Goal: Task Accomplishment & Management: Complete application form

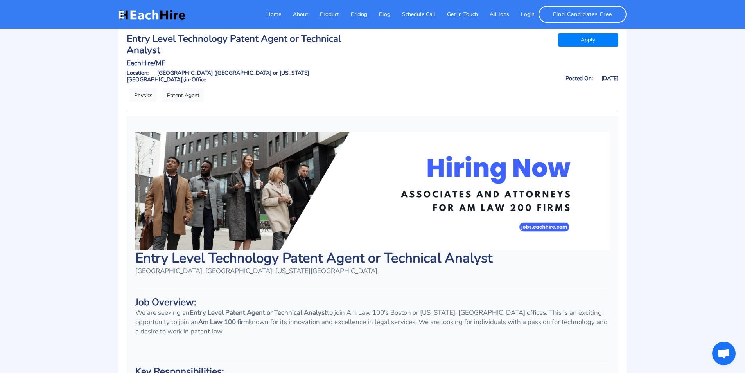
scroll to position [21, 0]
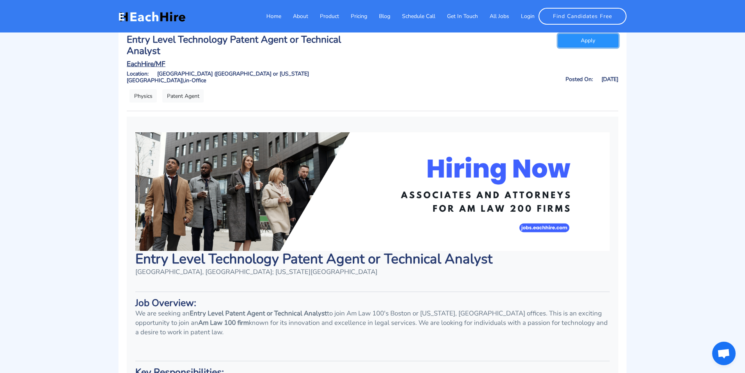
click at [584, 40] on link "Apply" at bounding box center [588, 40] width 61 height 13
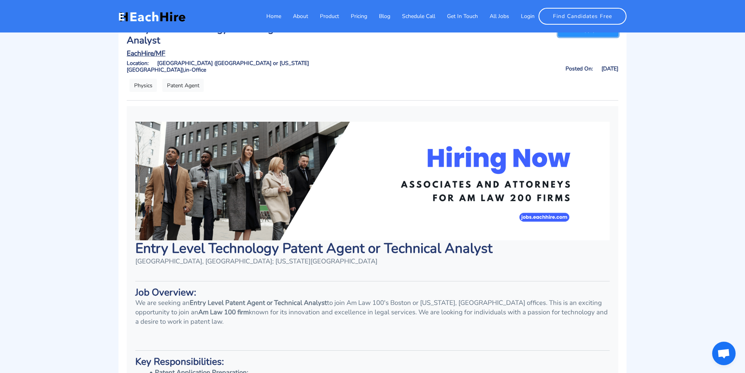
scroll to position [217, 0]
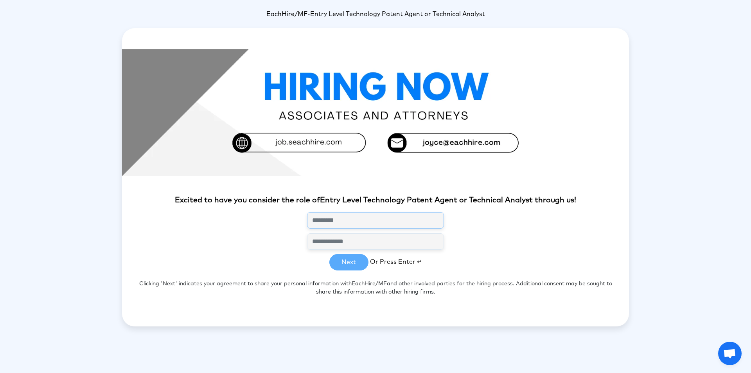
click at [362, 219] on input "text" at bounding box center [375, 220] width 137 height 16
type input "*"
type input "**********"
click at [405, 249] on input "email" at bounding box center [375, 241] width 137 height 16
type input "**********"
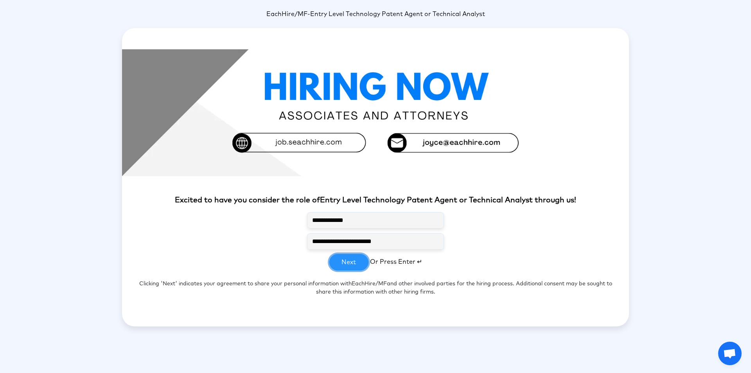
click at [350, 262] on button "Next" at bounding box center [348, 262] width 39 height 16
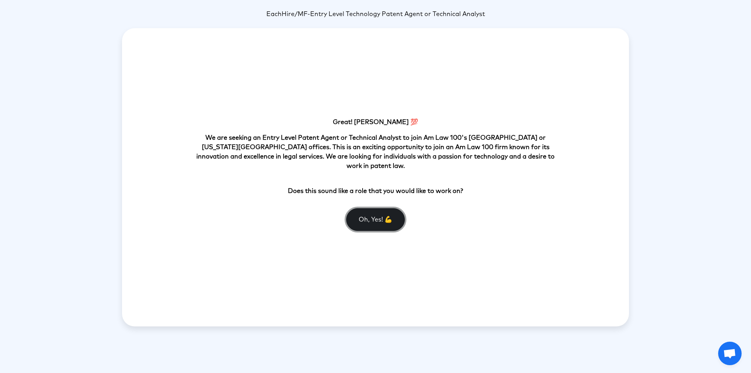
click at [376, 210] on button "Oh, Yes! 💪" at bounding box center [375, 219] width 59 height 23
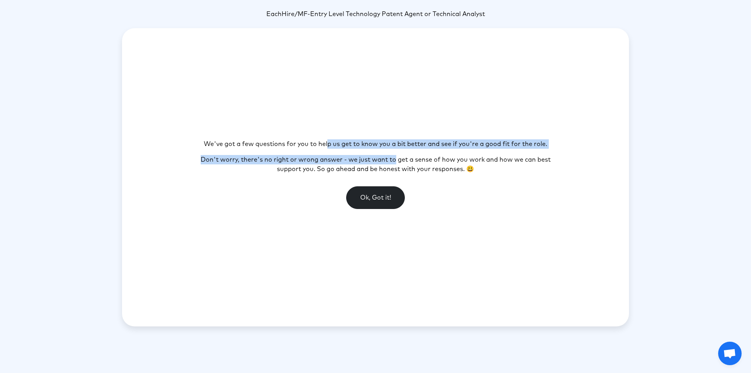
drag, startPoint x: 327, startPoint y: 142, endPoint x: 395, endPoint y: 155, distance: 68.6
click at [395, 155] on section "We've got a few questions for you to help us get to know you a bit better and s…" at bounding box center [376, 177] width 364 height 76
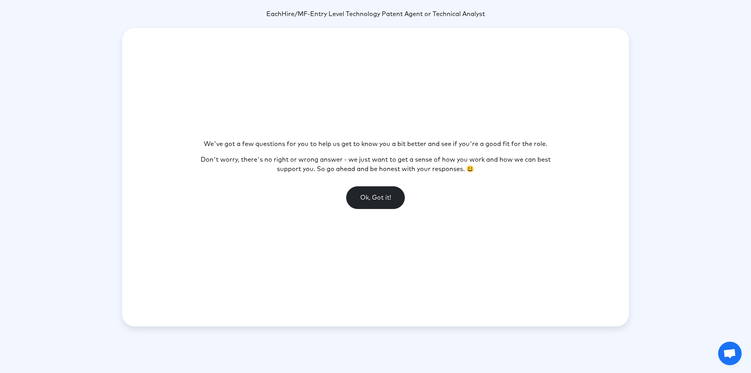
click at [386, 168] on p "Don't worry, there's no right or wrong answer - we just want to get a sense of …" at bounding box center [376, 164] width 364 height 19
click at [382, 191] on button "Ok, Got it!" at bounding box center [375, 197] width 59 height 23
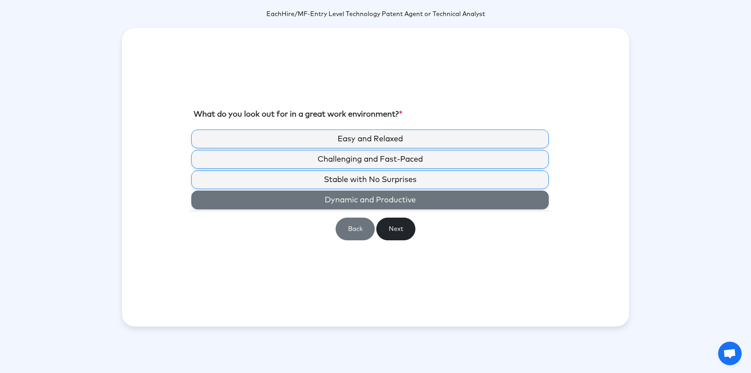
click at [370, 205] on label "Dynamic and Productive" at bounding box center [369, 199] width 357 height 19
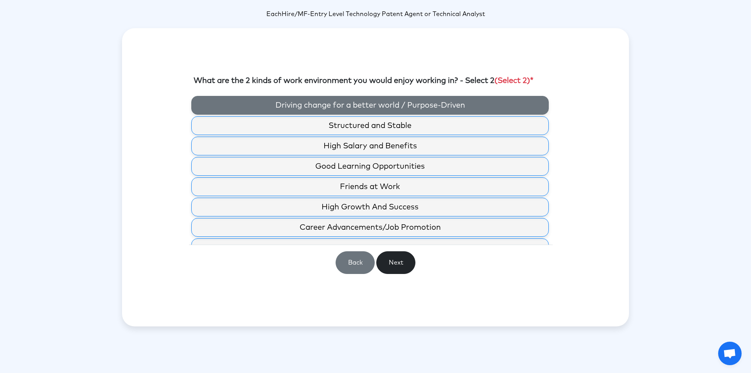
click at [355, 107] on label "Driving change for a better world / Purpose-Driven" at bounding box center [369, 105] width 357 height 19
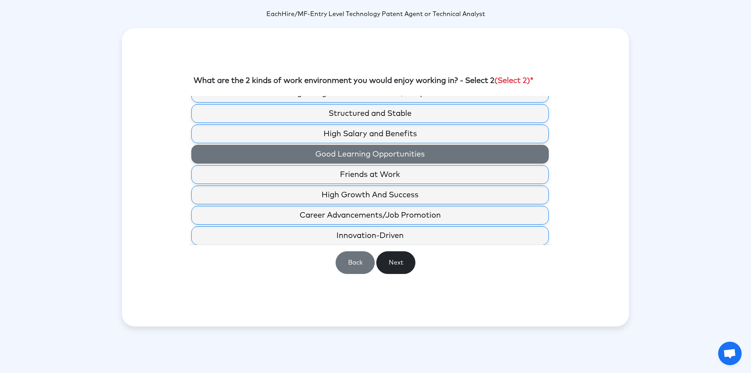
scroll to position [14, 0]
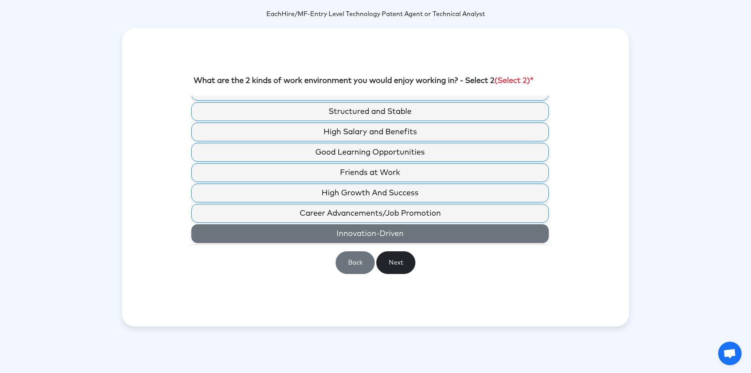
click at [412, 231] on label "Innovation-Driven" at bounding box center [369, 233] width 357 height 19
click at [414, 235] on label "Innovation-Driven" at bounding box center [369, 233] width 357 height 19
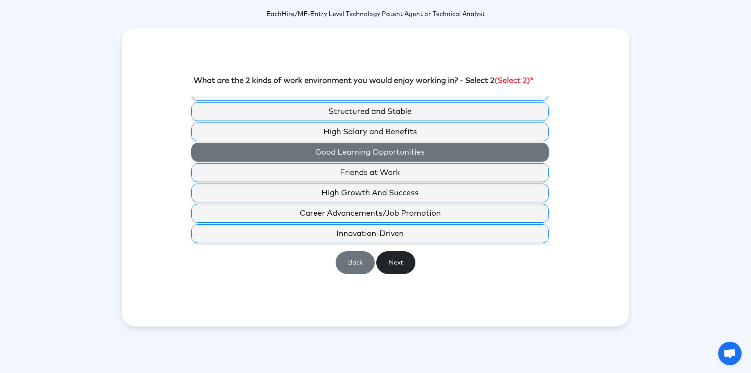
click at [404, 149] on label "Good Learning Opportunities" at bounding box center [369, 152] width 357 height 19
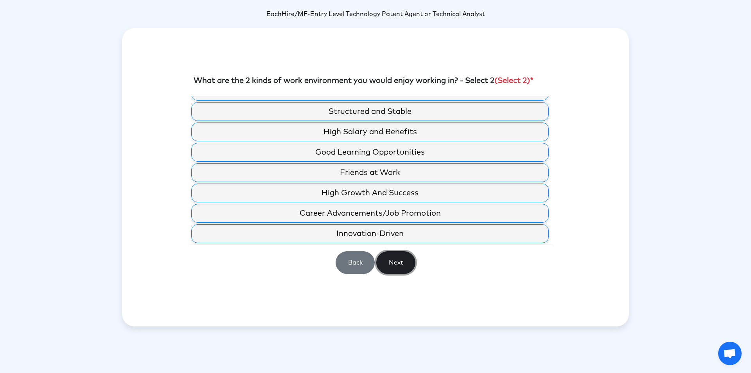
click at [398, 268] on button "Next" at bounding box center [395, 262] width 39 height 23
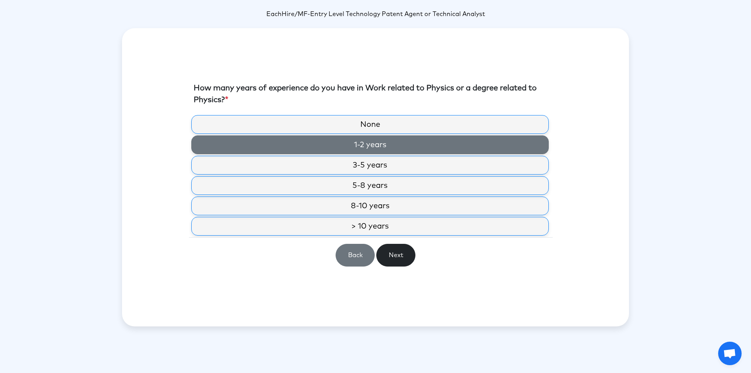
click at [410, 152] on label "1-2 years" at bounding box center [369, 144] width 357 height 19
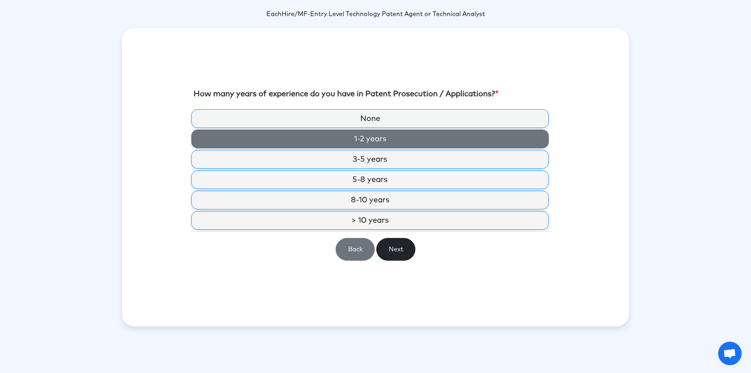
click at [408, 142] on label "1-2 years" at bounding box center [369, 138] width 357 height 19
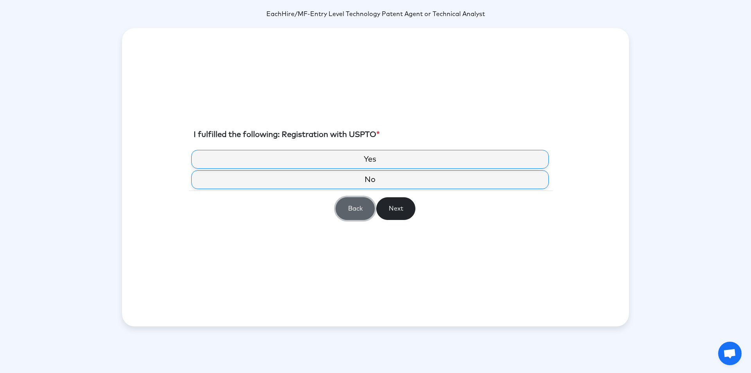
click at [361, 201] on button "Back" at bounding box center [355, 208] width 39 height 23
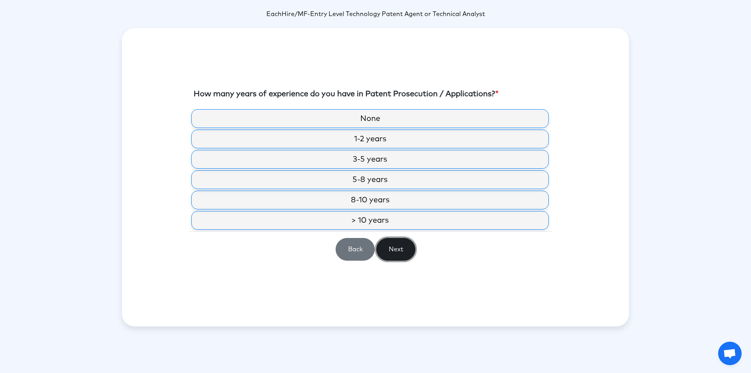
click at [390, 246] on button "Next" at bounding box center [395, 249] width 39 height 23
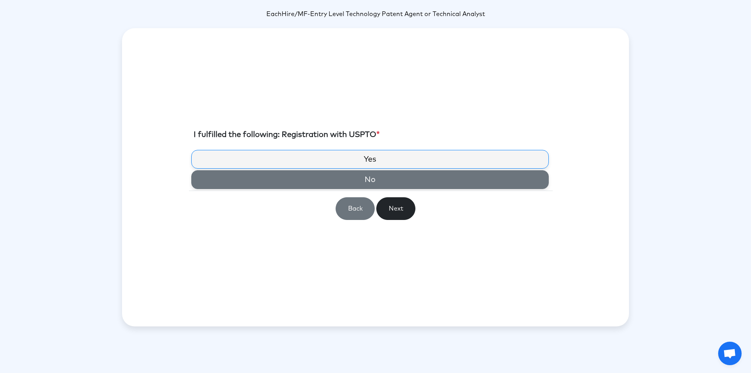
click at [375, 179] on label "No" at bounding box center [369, 179] width 357 height 19
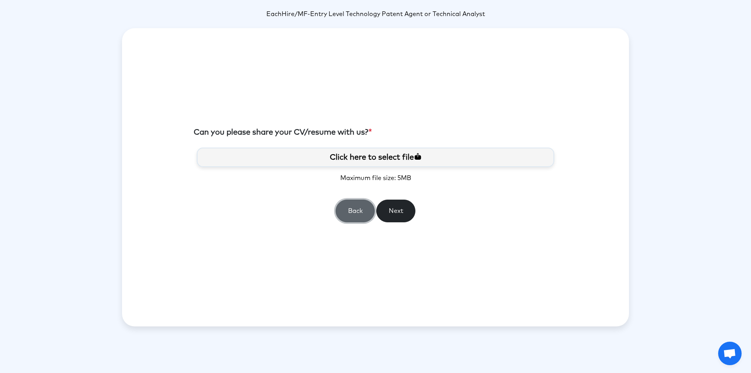
click at [360, 213] on button "Back" at bounding box center [355, 210] width 39 height 23
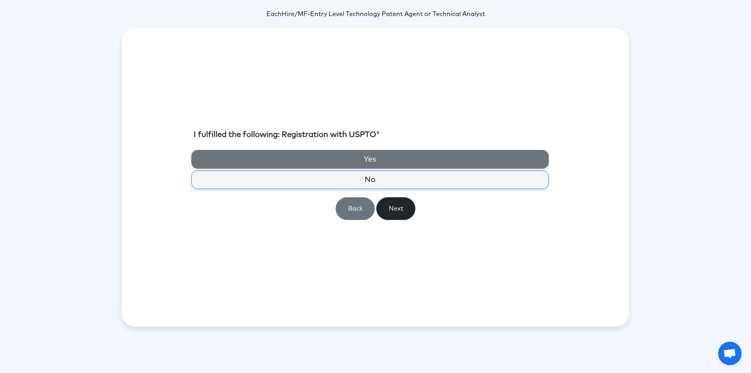
click at [365, 161] on label "Yes" at bounding box center [369, 159] width 357 height 19
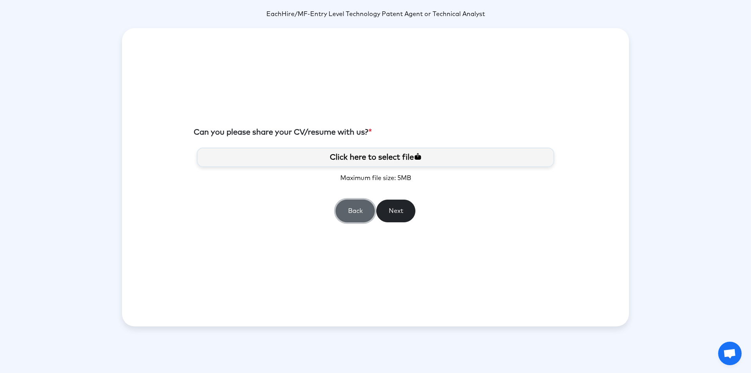
click at [361, 205] on button "Back" at bounding box center [355, 210] width 39 height 23
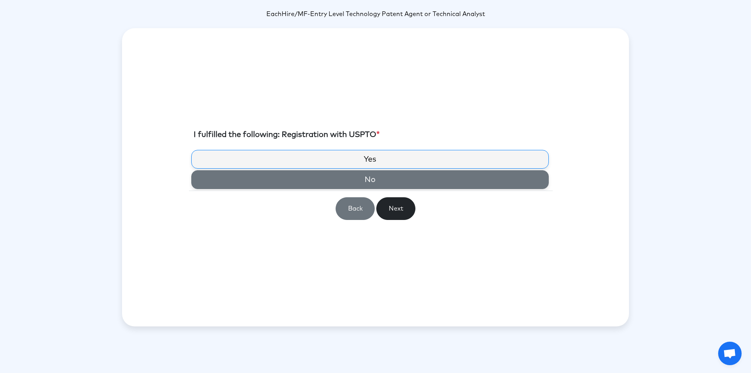
click at [361, 178] on label "No" at bounding box center [369, 179] width 357 height 19
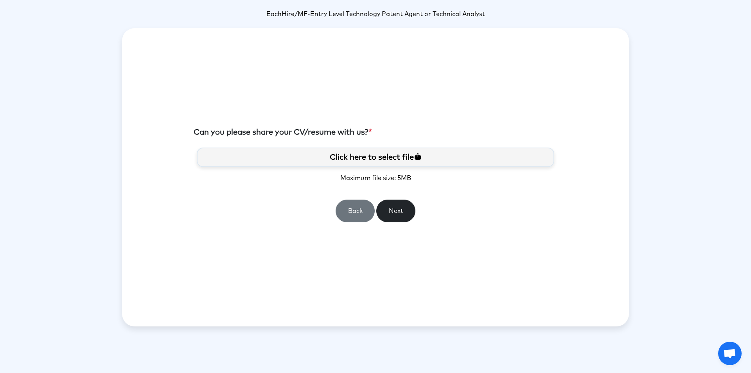
click at [355, 166] on label "Click here to select file" at bounding box center [375, 157] width 357 height 20
click at [0, 0] on input "Click here to select file" at bounding box center [0, 0] width 0 height 0
click at [379, 210] on button "Next" at bounding box center [395, 210] width 39 height 23
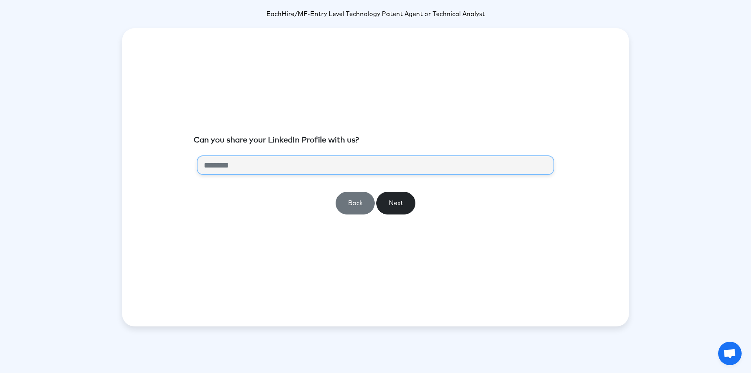
click at [370, 171] on input "url" at bounding box center [375, 165] width 357 height 20
paste input "**********"
type input "**********"
click at [402, 196] on button "Next" at bounding box center [395, 203] width 39 height 23
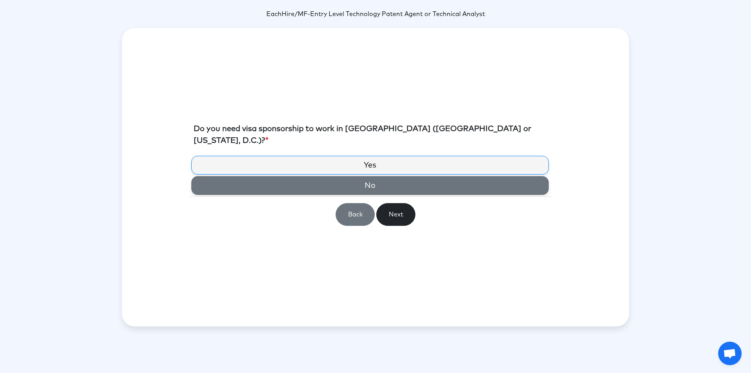
click at [376, 186] on label "No" at bounding box center [369, 185] width 357 height 19
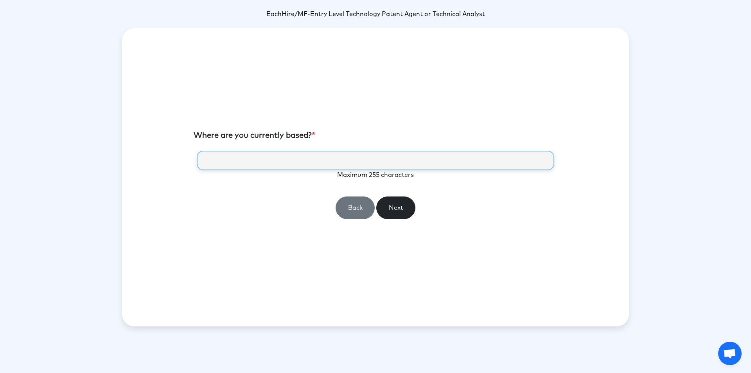
click at [358, 163] on input "text" at bounding box center [375, 161] width 357 height 20
type input "**********"
click at [395, 205] on button "Next" at bounding box center [395, 207] width 39 height 23
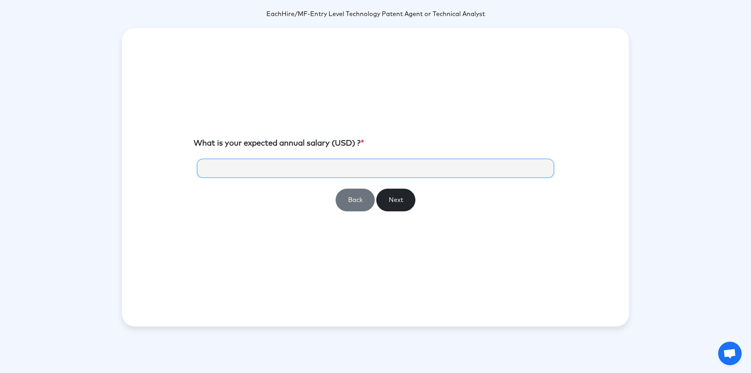
click at [350, 167] on input "number" at bounding box center [375, 168] width 357 height 20
type input "******"
click at [402, 197] on button "Next" at bounding box center [395, 199] width 39 height 23
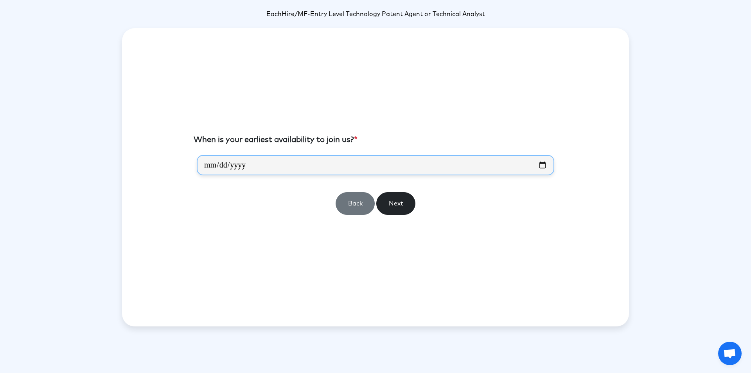
click at [325, 169] on input "date" at bounding box center [375, 165] width 357 height 20
type input "**********"
click at [391, 196] on button "Next" at bounding box center [395, 203] width 39 height 23
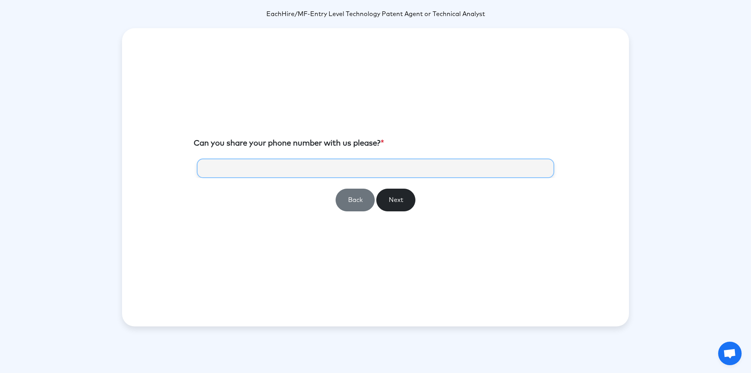
click at [349, 169] on input "tel" at bounding box center [375, 168] width 357 height 20
type input "**********"
click at [398, 197] on button "Next" at bounding box center [395, 199] width 39 height 23
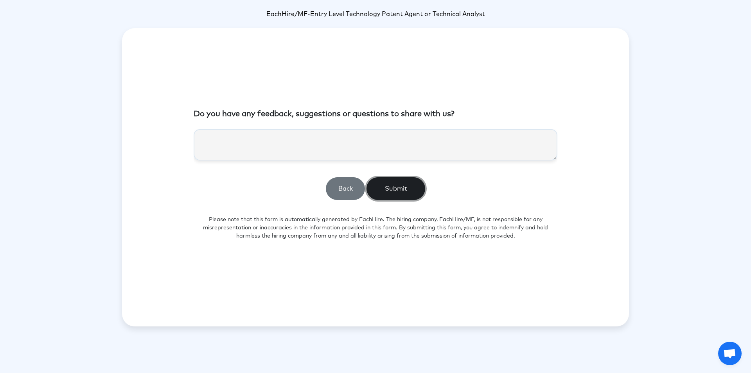
click at [404, 190] on button "Submit" at bounding box center [395, 188] width 59 height 23
